Goal: Task Accomplishment & Management: Manage account settings

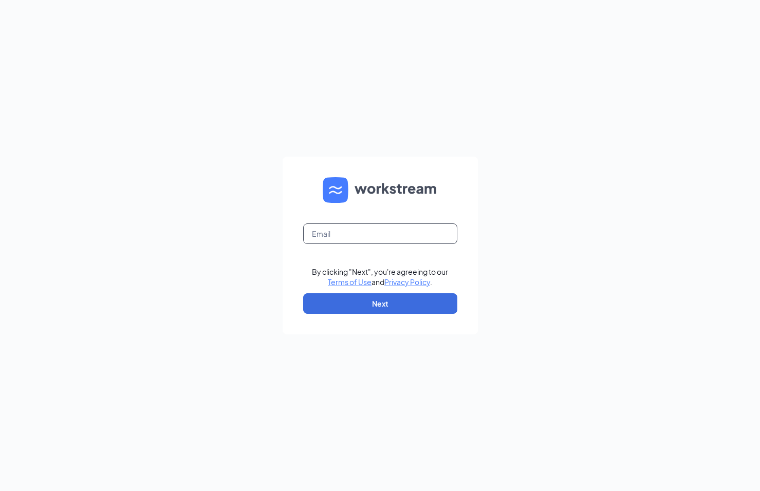
click at [359, 235] on input "text" at bounding box center [380, 233] width 154 height 21
type input "[EMAIL_ADDRESS][DOMAIN_NAME]"
click at [361, 303] on button "Next" at bounding box center [380, 303] width 154 height 21
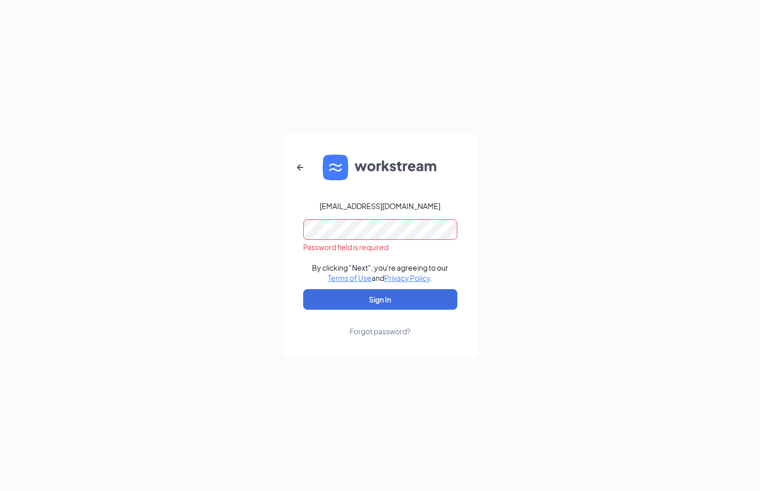
click at [363, 332] on div "Forgot password?" at bounding box center [379, 331] width 61 height 10
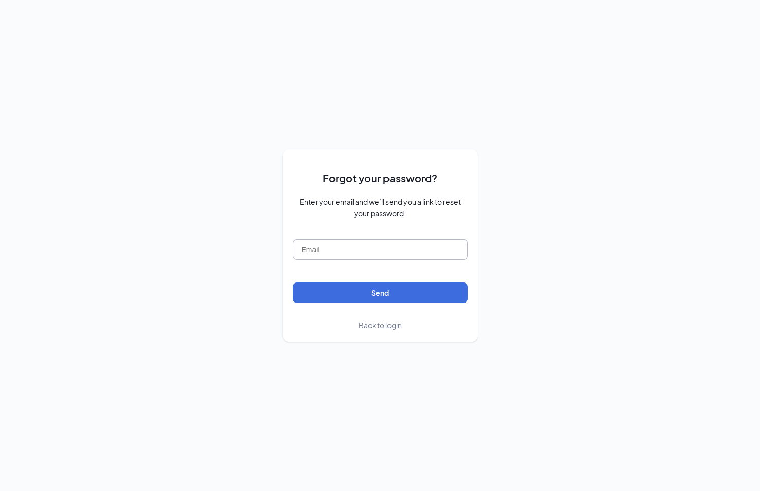
click at [360, 248] on input "text" at bounding box center [380, 249] width 175 height 21
type input "[EMAIL_ADDRESS][DOMAIN_NAME]"
click at [362, 291] on button "Send" at bounding box center [380, 293] width 175 height 21
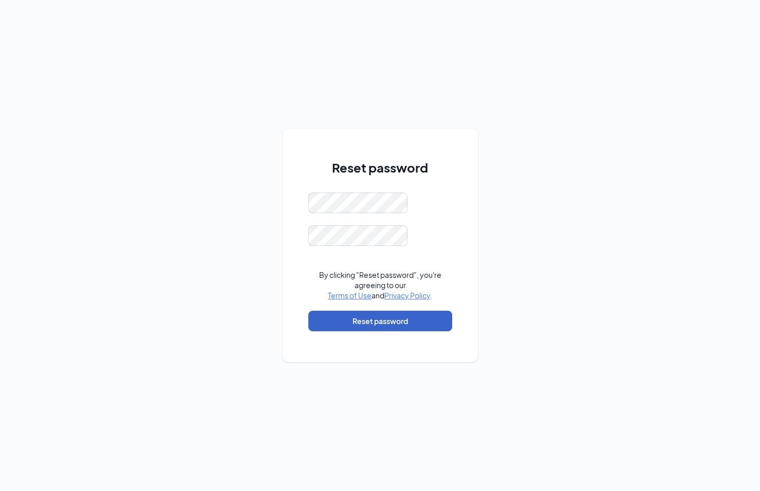
click at [372, 321] on button "Reset password" at bounding box center [380, 321] width 144 height 21
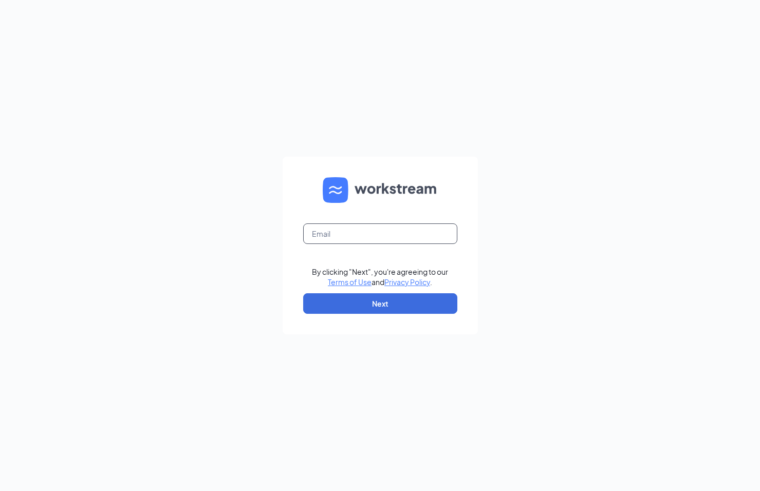
click at [385, 238] on input "text" at bounding box center [380, 233] width 154 height 21
type input "[EMAIL_ADDRESS][DOMAIN_NAME]"
click at [384, 302] on button "Next" at bounding box center [380, 303] width 154 height 21
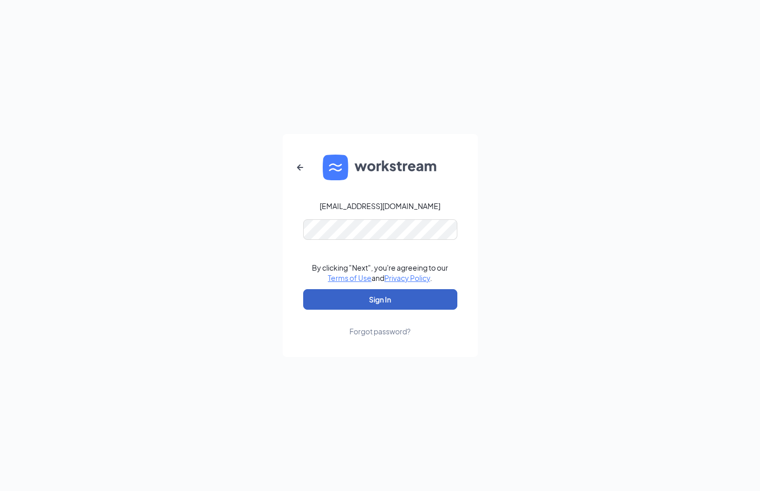
click at [389, 300] on button "Sign In" at bounding box center [380, 299] width 154 height 21
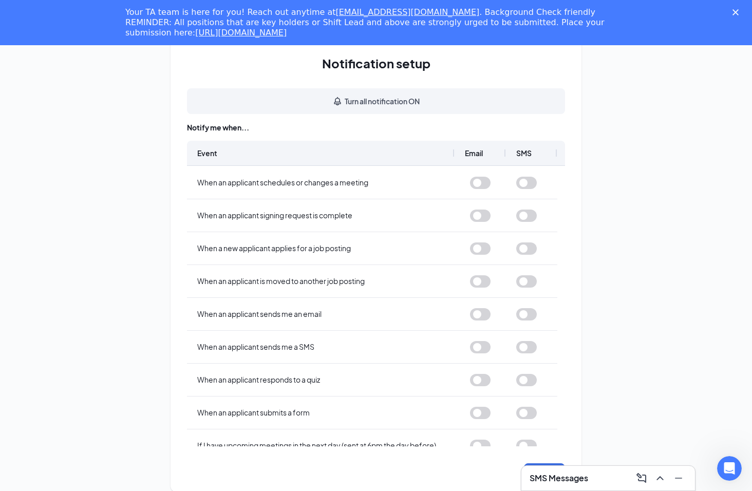
scroll to position [45, 0]
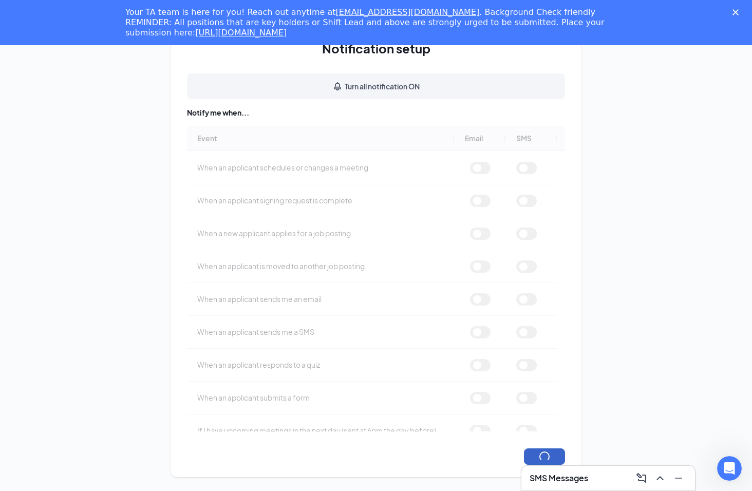
click at [545, 453] on button "button" at bounding box center [544, 456] width 41 height 16
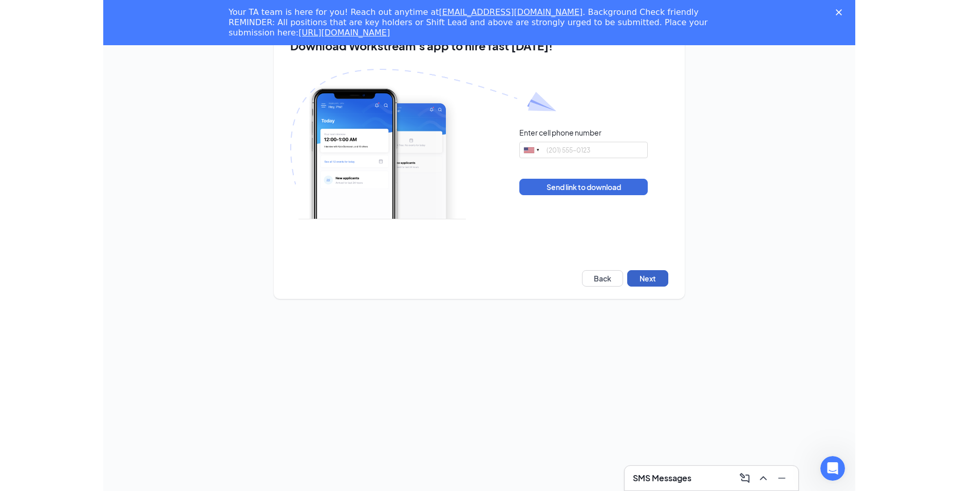
scroll to position [0, 0]
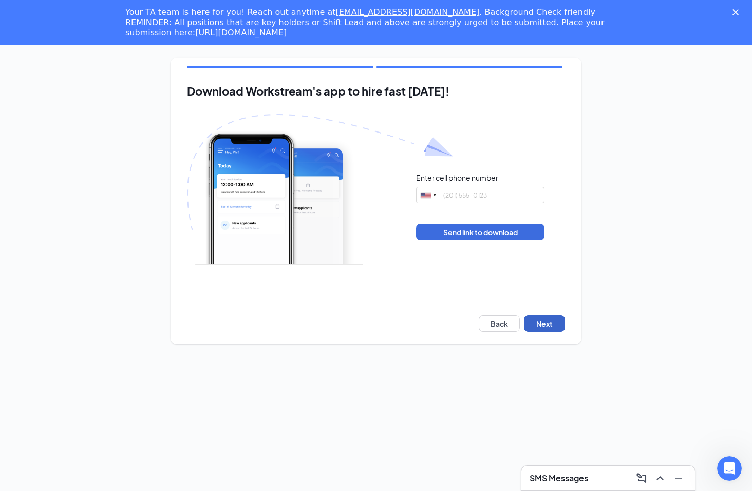
click at [542, 324] on button "Next" at bounding box center [544, 323] width 41 height 16
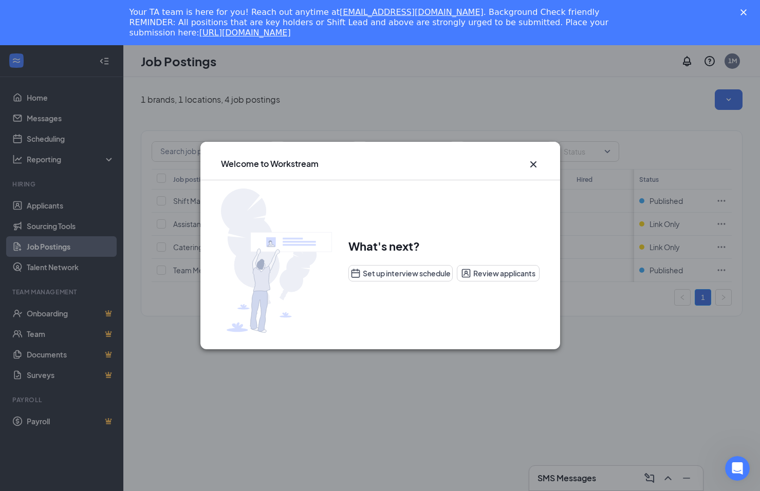
click at [533, 162] on icon "Cross" at bounding box center [533, 164] width 12 height 12
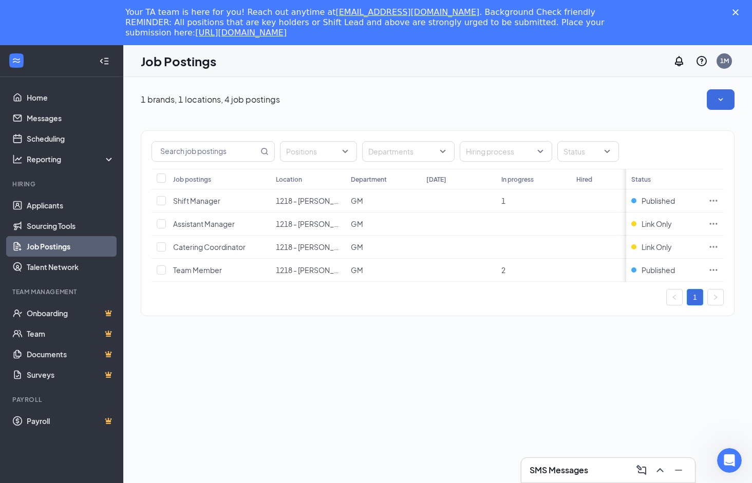
click at [739, 10] on icon "Close" at bounding box center [736, 12] width 6 height 6
